Goal: Transaction & Acquisition: Book appointment/travel/reservation

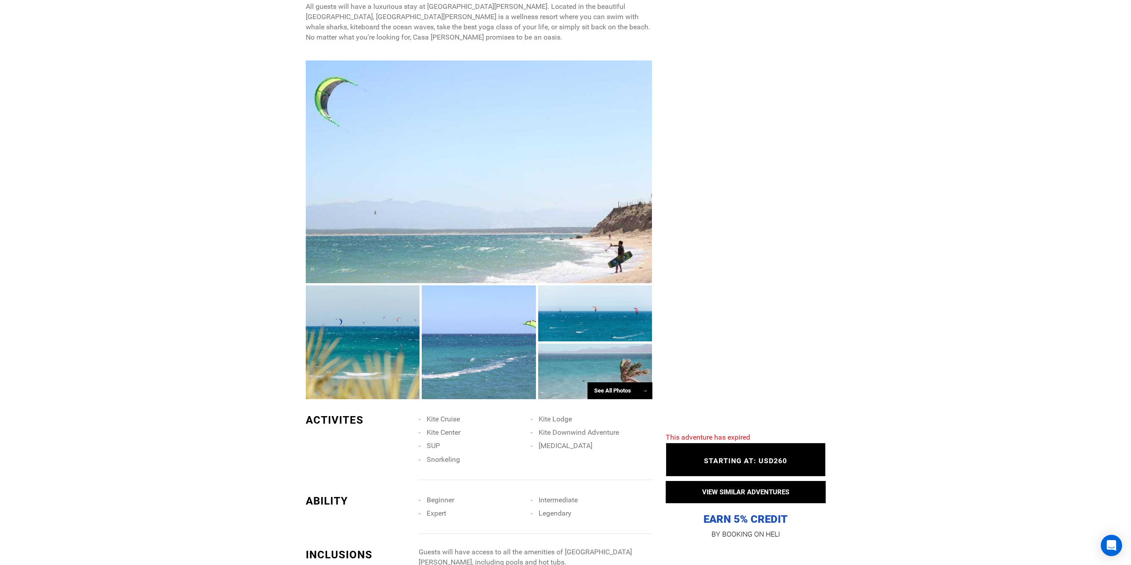
scroll to position [578, 0]
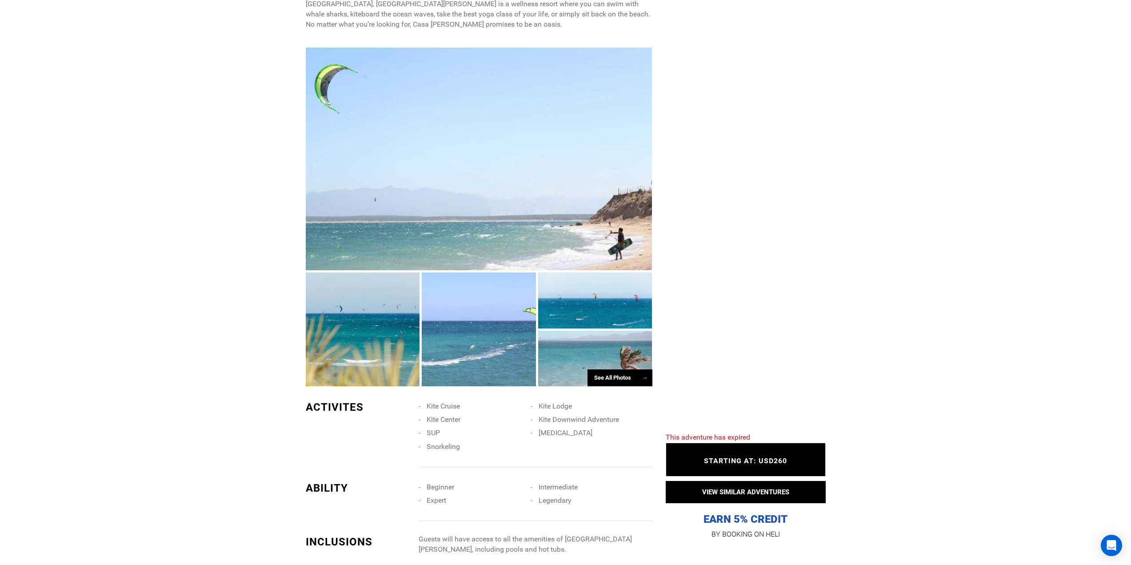
click at [632, 369] on div "See All Photos →" at bounding box center [620, 377] width 65 height 17
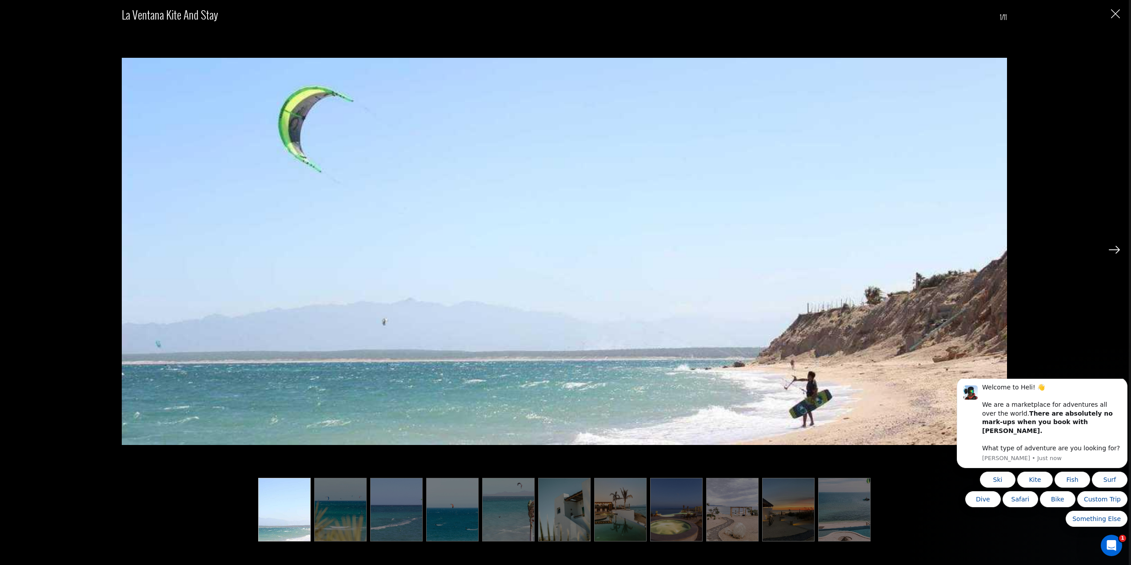
scroll to position [0, 0]
click at [1122, 250] on div "La Ventana Kite and Stay 1/11" at bounding box center [564, 282] width 1129 height 565
click at [1114, 248] on img at bounding box center [1114, 250] width 11 height 8
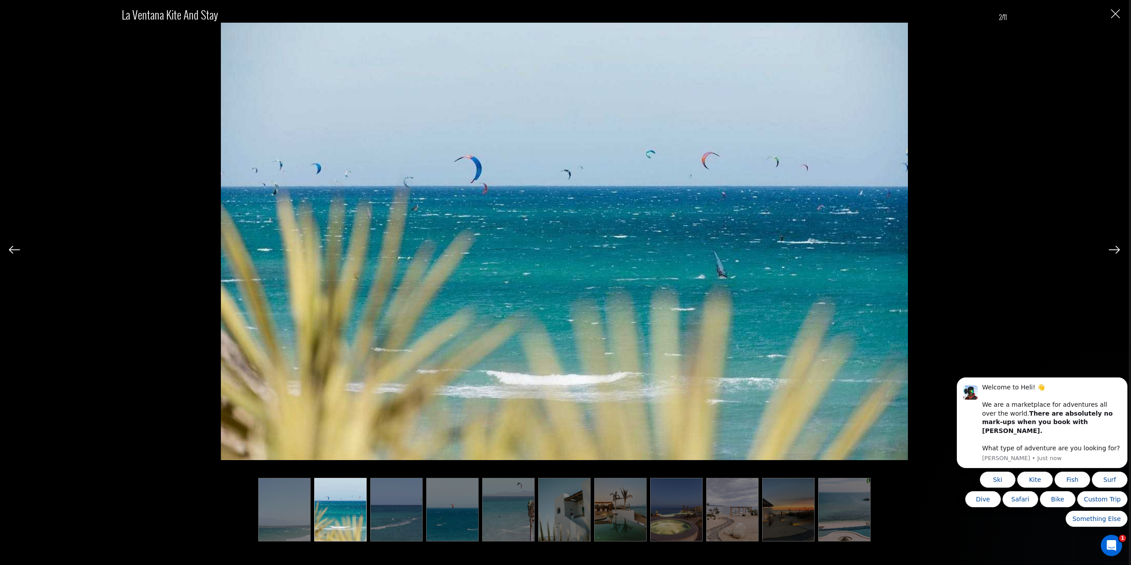
click at [1114, 248] on img at bounding box center [1114, 250] width 11 height 8
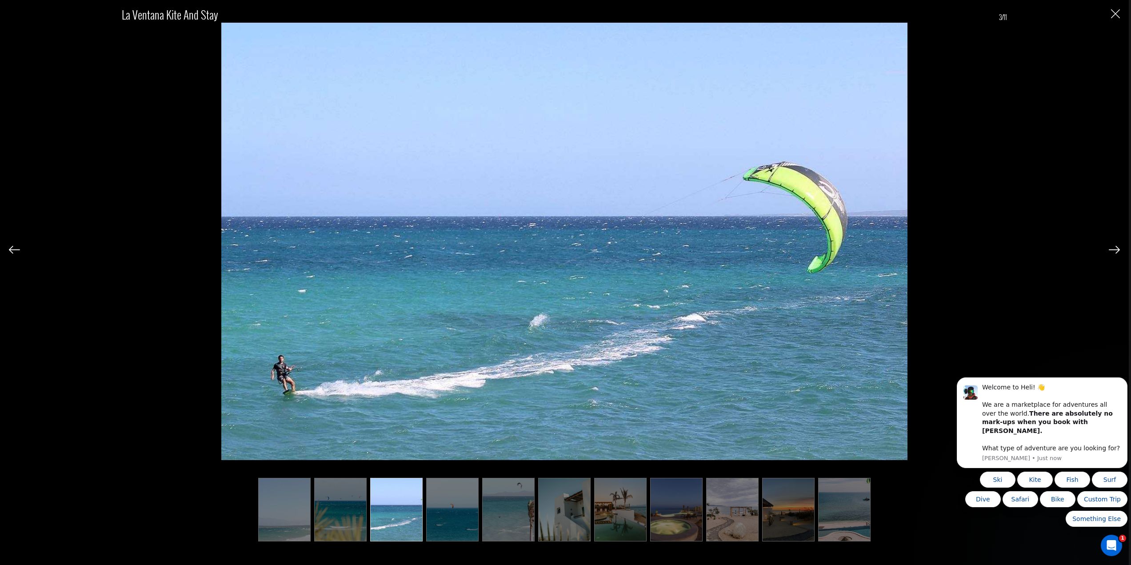
click at [1114, 248] on img at bounding box center [1114, 250] width 11 height 8
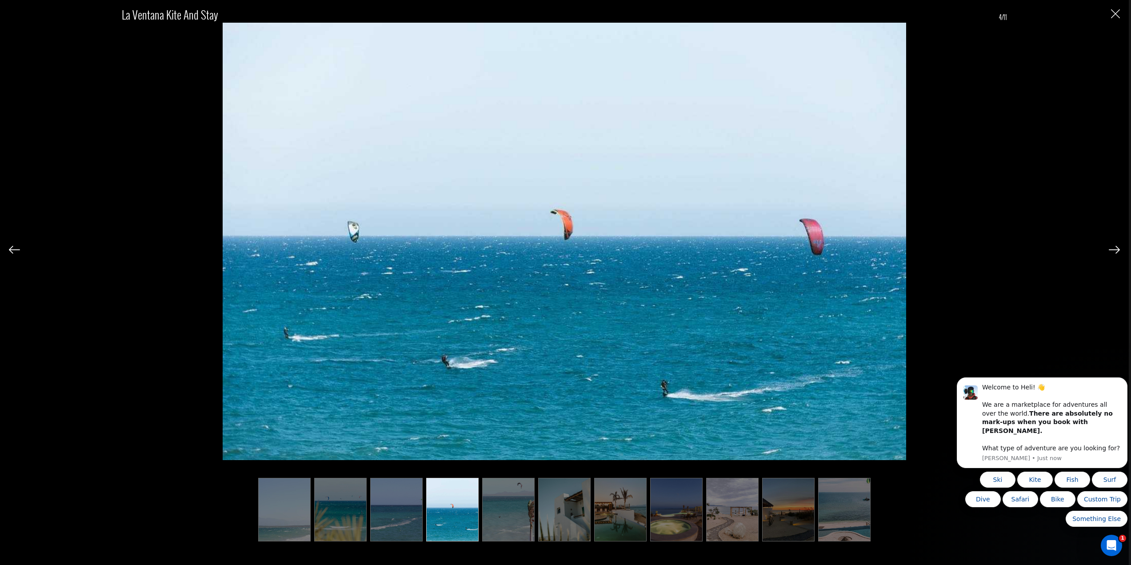
click at [1114, 248] on img at bounding box center [1114, 250] width 11 height 8
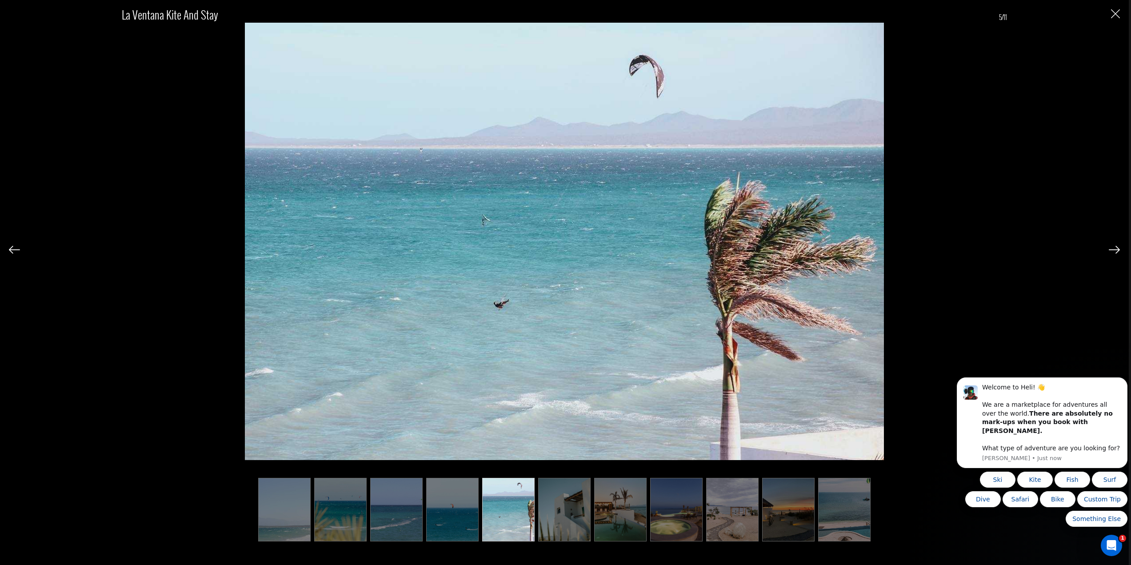
click at [1114, 248] on img at bounding box center [1114, 250] width 11 height 8
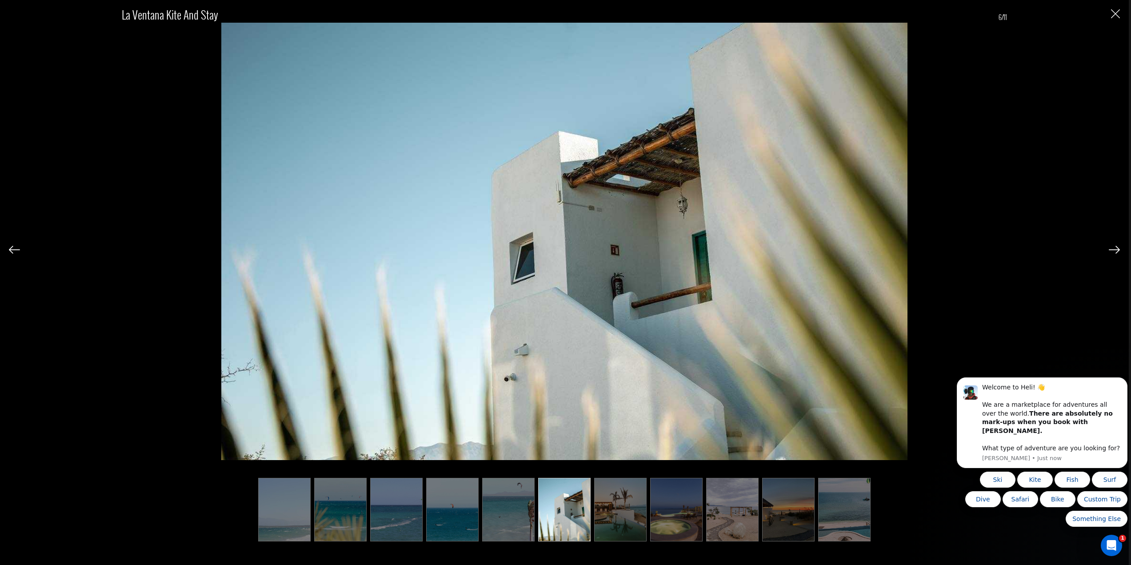
click at [1114, 248] on img at bounding box center [1114, 250] width 11 height 8
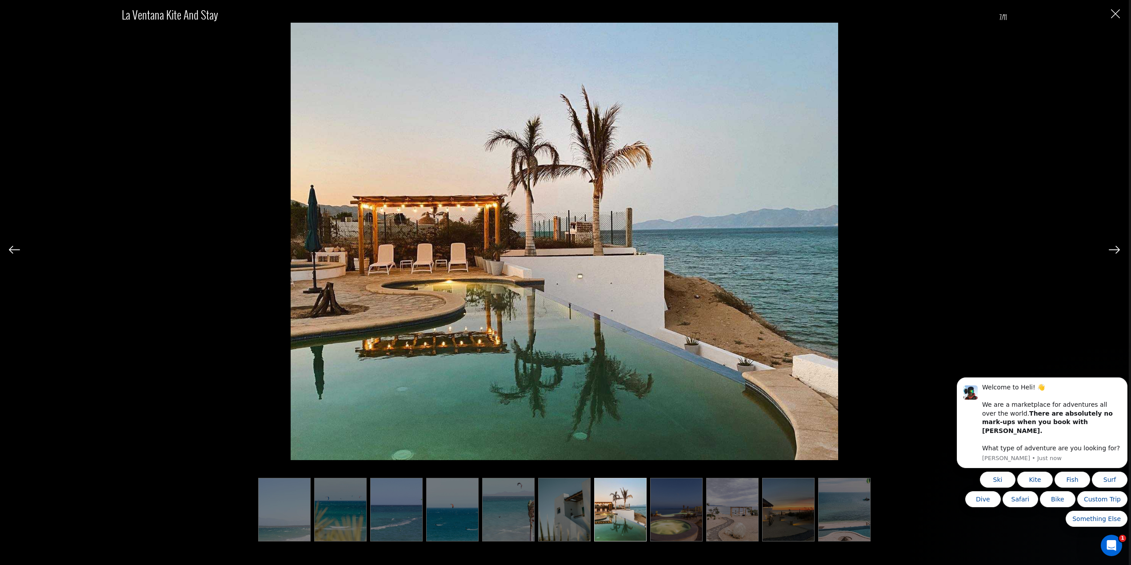
click at [1114, 248] on img at bounding box center [1114, 250] width 11 height 8
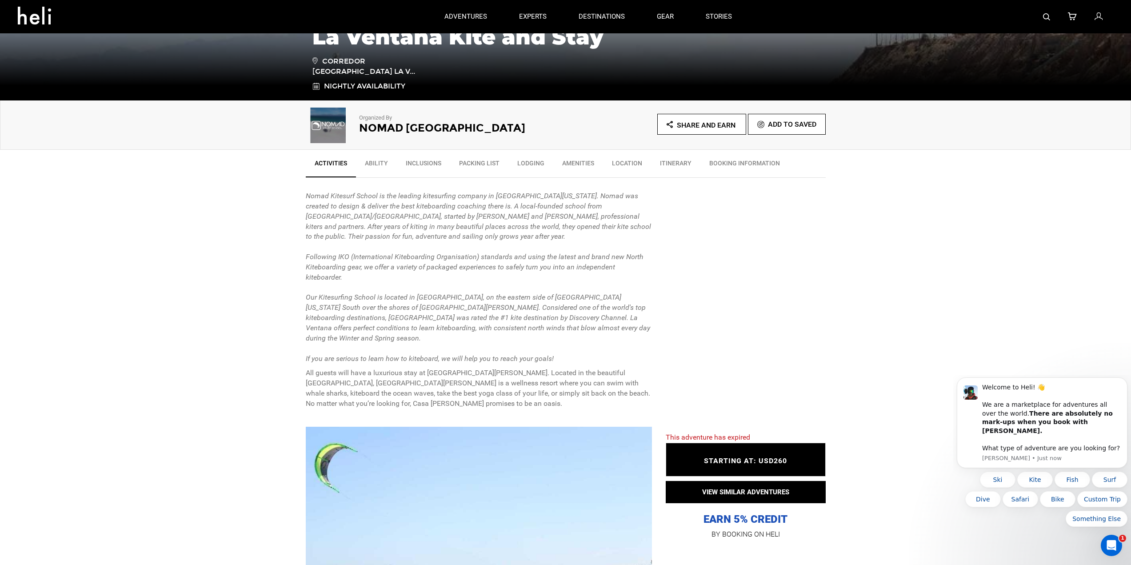
scroll to position [178, 0]
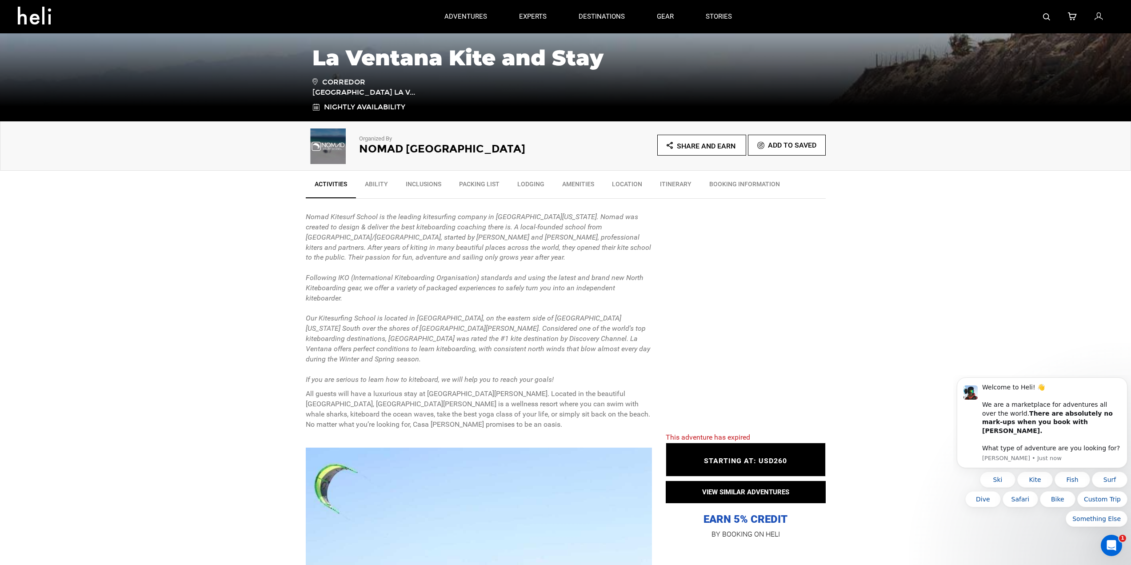
click at [424, 180] on link "Inclusions" at bounding box center [423, 186] width 53 height 22
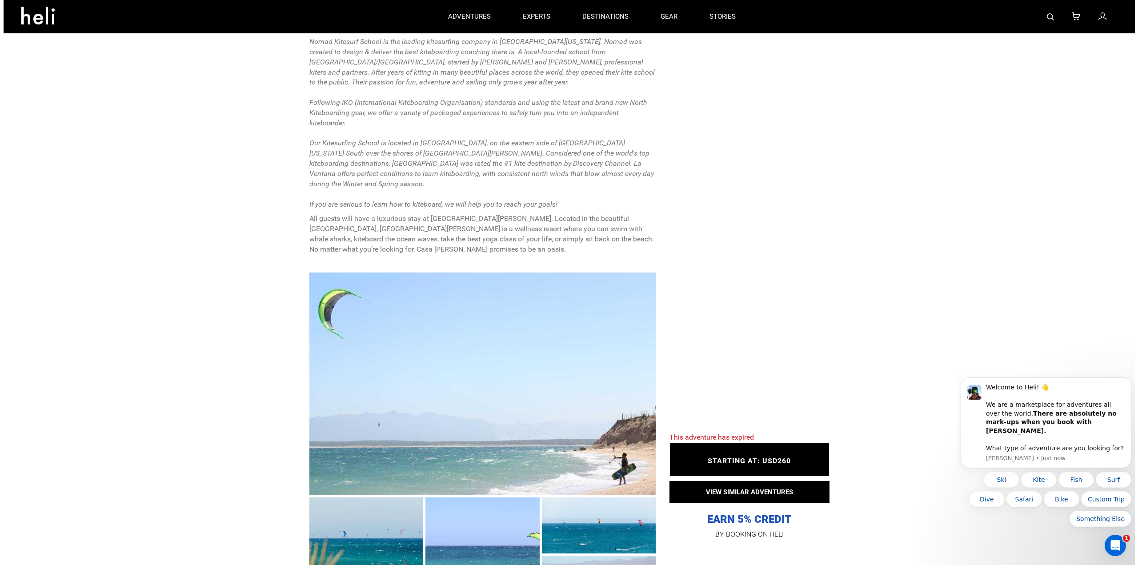
scroll to position [332, 0]
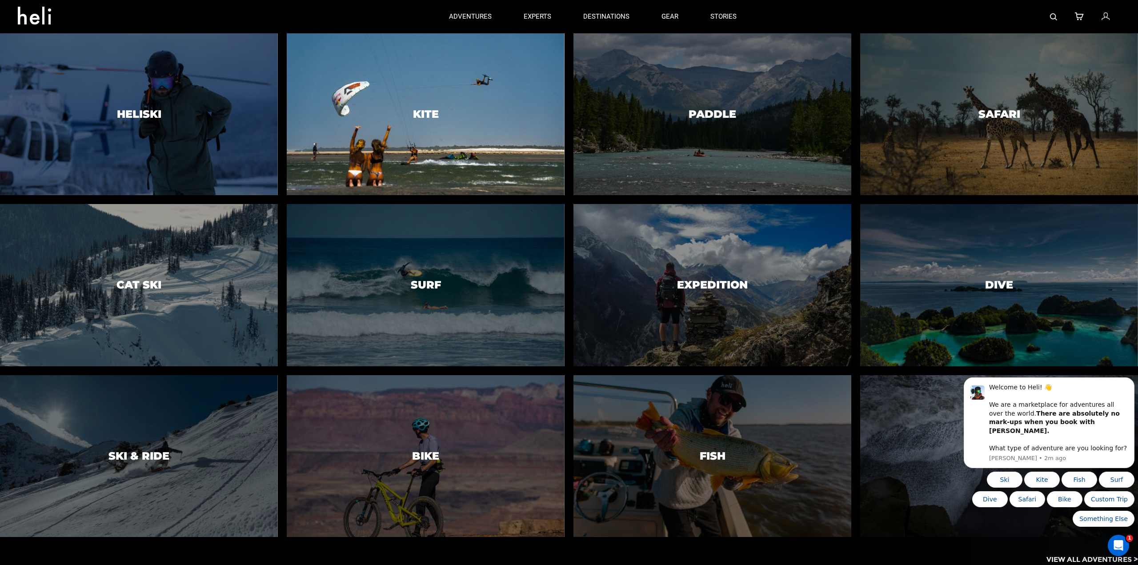
click at [429, 121] on div at bounding box center [426, 114] width 284 height 165
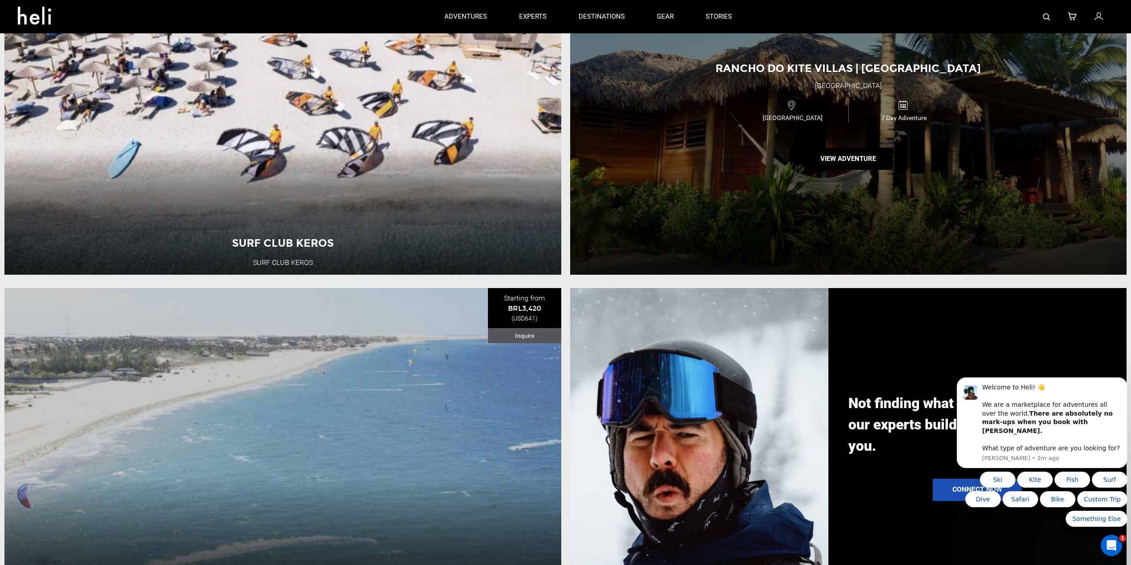
scroll to position [1245, 0]
